Goal: Task Accomplishment & Management: Complete application form

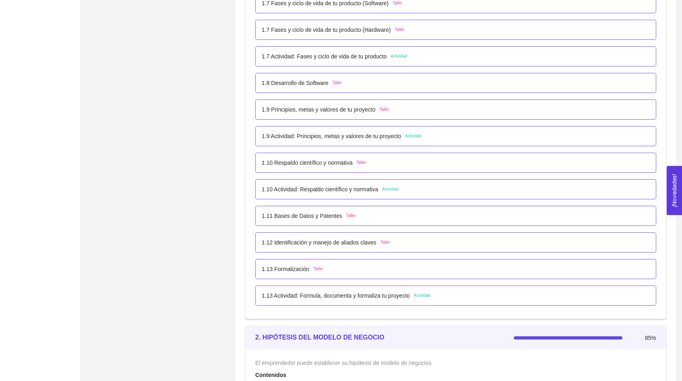
scroll to position [430, 0]
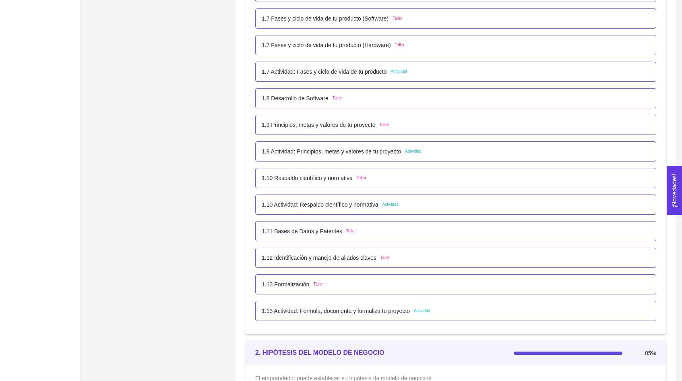
click at [394, 198] on div "1.10 Actividad: Respaldo científico y normativa Actividad" at bounding box center [455, 205] width 401 height 20
click at [390, 204] on span "Actividad" at bounding box center [391, 204] width 17 height 6
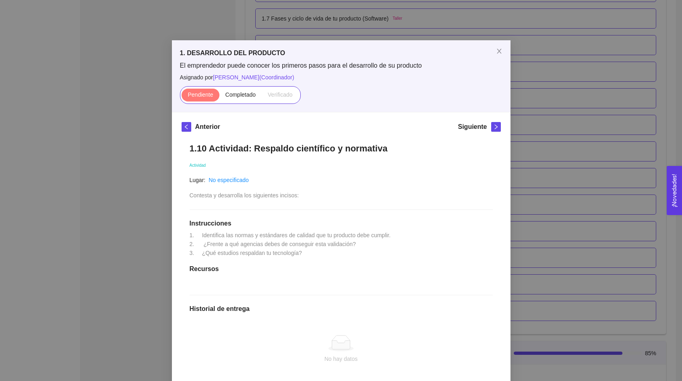
scroll to position [27, 0]
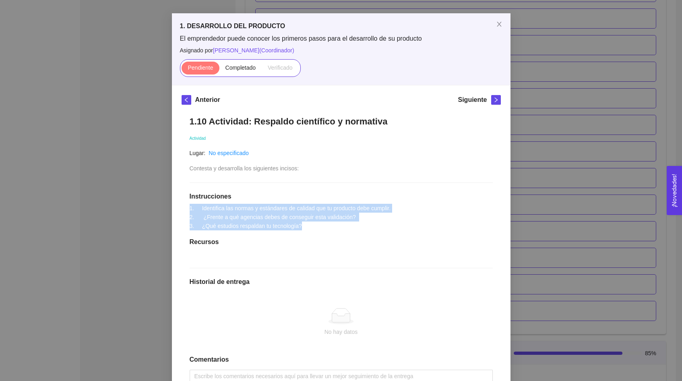
drag, startPoint x: 313, startPoint y: 228, endPoint x: 189, endPoint y: 205, distance: 126.1
click at [189, 205] on div "1.10 Actividad: Respaldo científico y normativa Actividad Lugar: No especificad…" at bounding box center [341, 263] width 319 height 311
copy span "1. Identifica las normas y estándares de calidad que tu producto debe cumplir. …"
click at [501, 27] on icon "close" at bounding box center [499, 24] width 6 height 6
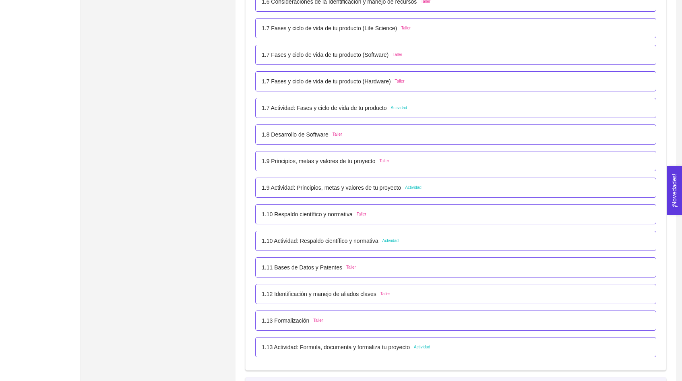
scroll to position [420, 0]
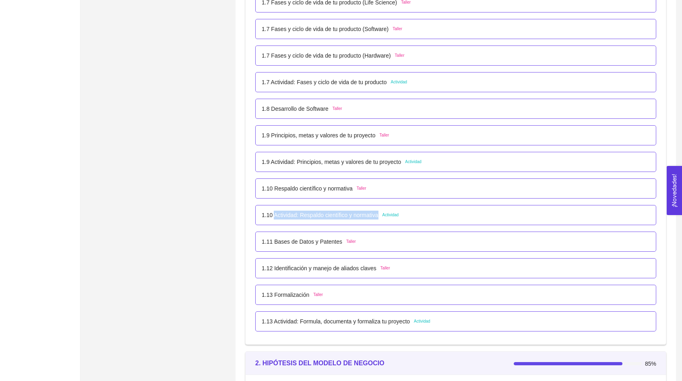
drag, startPoint x: 384, startPoint y: 216, endPoint x: 276, endPoint y: 216, distance: 107.6
click at [276, 216] on p "1.10 Actividad: Respaldo científico y normativa" at bounding box center [320, 215] width 117 height 9
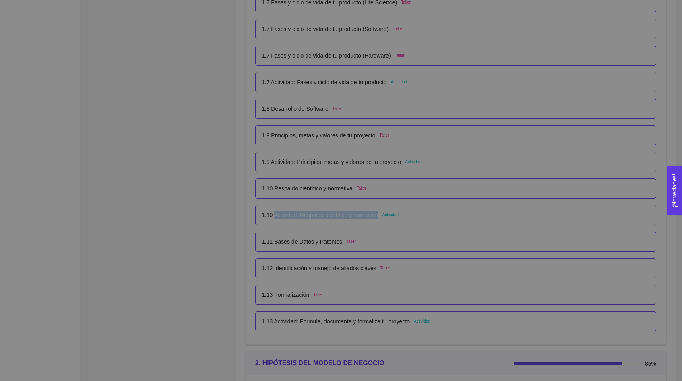
scroll to position [0, 0]
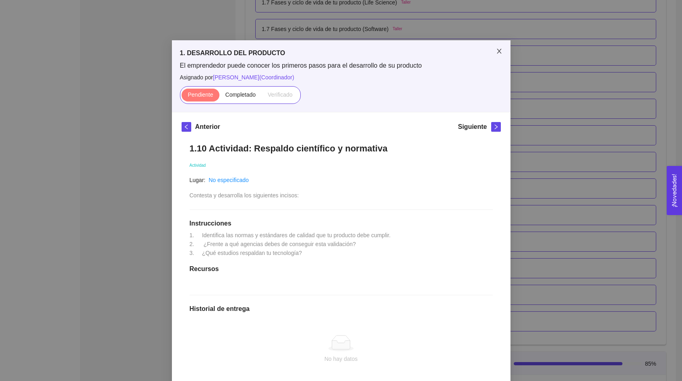
click at [505, 53] on span "Close" at bounding box center [499, 51] width 23 height 23
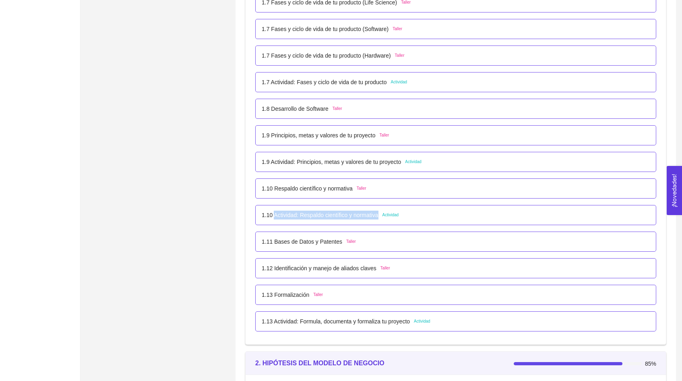
drag, startPoint x: 384, startPoint y: 214, endPoint x: 275, endPoint y: 217, distance: 109.2
click at [275, 217] on div "1.10 Actividad: Respaldo científico y normativa Actividad" at bounding box center [330, 215] width 137 height 9
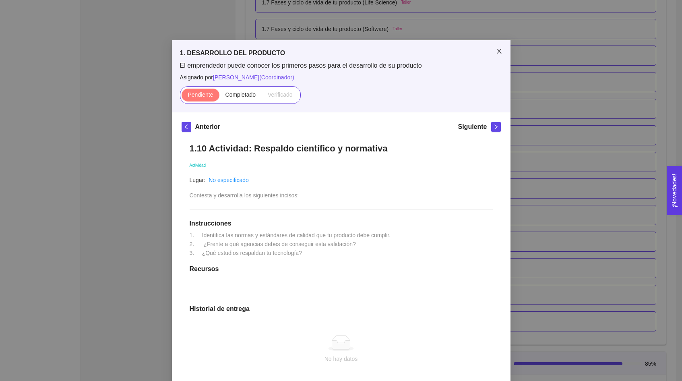
click at [502, 54] on icon "close" at bounding box center [499, 51] width 6 height 6
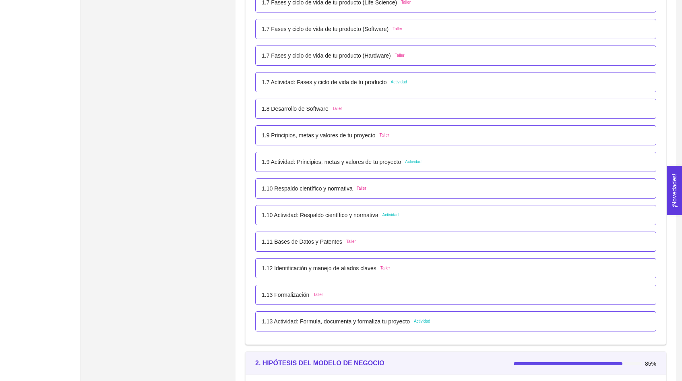
click at [376, 192] on div "1.10 Respaldo científico y normativa Taller" at bounding box center [456, 188] width 388 height 9
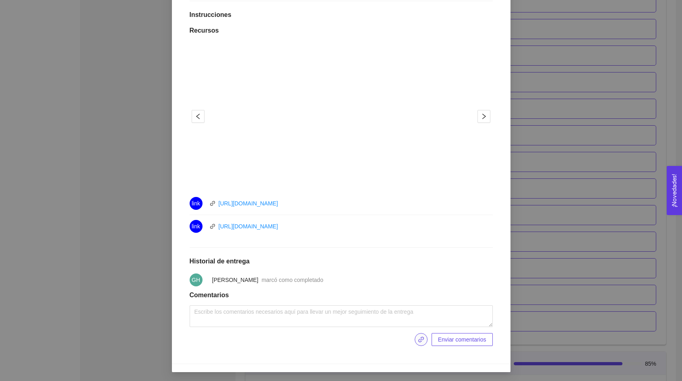
scroll to position [219, 0]
click at [420, 338] on icon "link" at bounding box center [421, 340] width 6 height 6
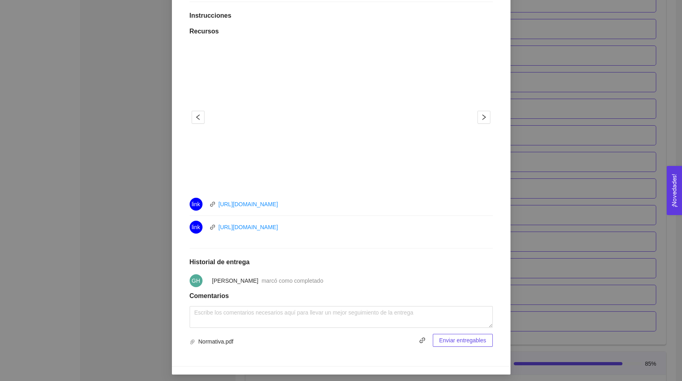
click at [472, 338] on span "Enviar entregables" at bounding box center [463, 340] width 47 height 9
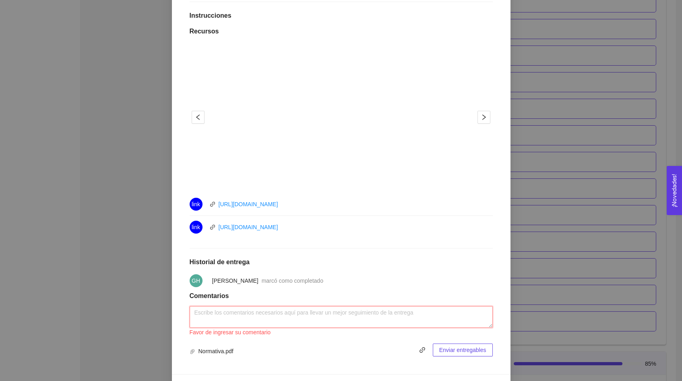
click at [309, 310] on textarea at bounding box center [341, 317] width 303 height 22
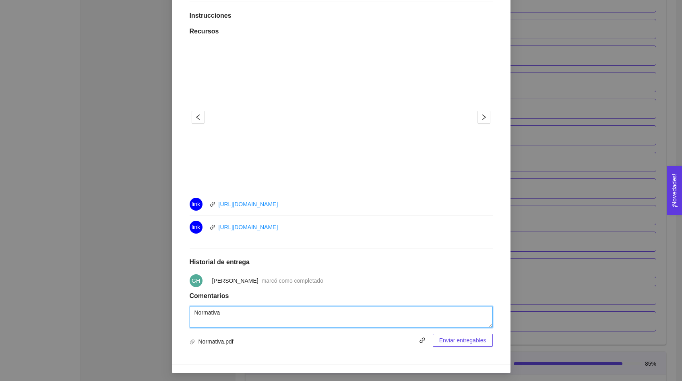
type textarea "Normativa"
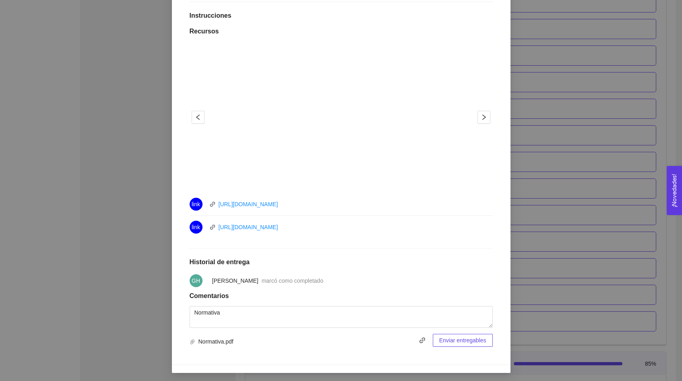
click at [466, 339] on span "Enviar entregables" at bounding box center [463, 340] width 47 height 9
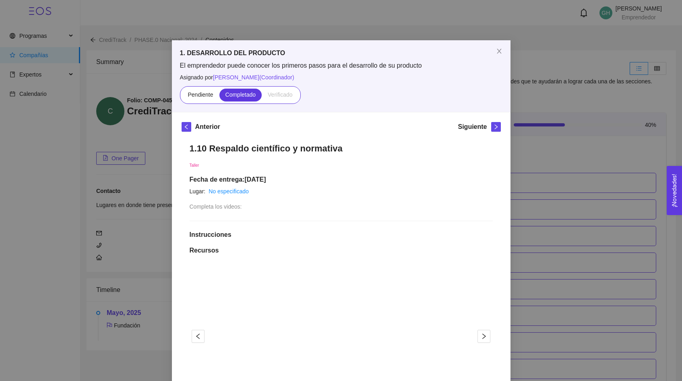
scroll to position [0, 0]
click at [502, 52] on icon "close" at bounding box center [499, 51] width 6 height 6
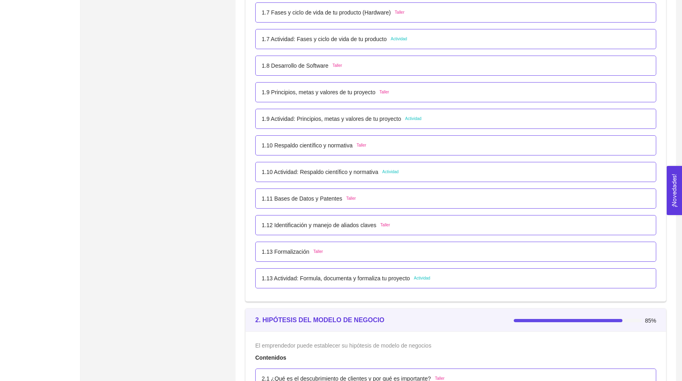
scroll to position [480, 0]
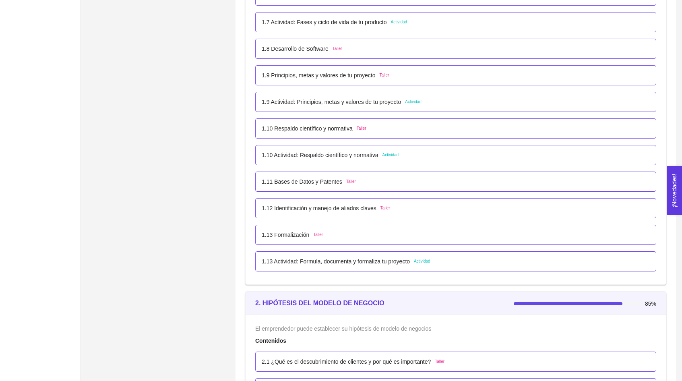
click at [457, 264] on div "1.13 Actividad: Formula, documenta y formaliza tu proyecto Actividad" at bounding box center [456, 261] width 388 height 9
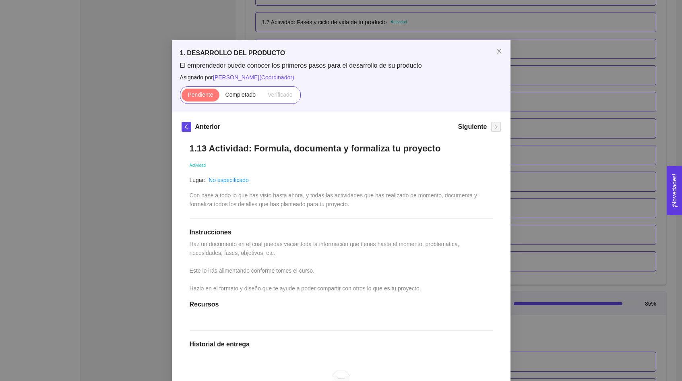
scroll to position [0, 0]
click at [498, 55] on span "Close" at bounding box center [499, 51] width 23 height 23
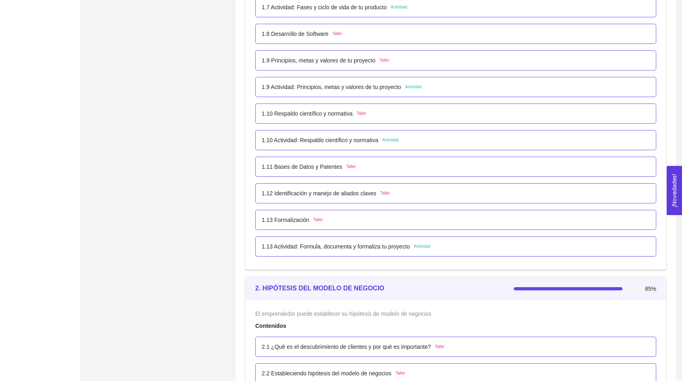
scroll to position [495, 0]
